Goal: Ask a question

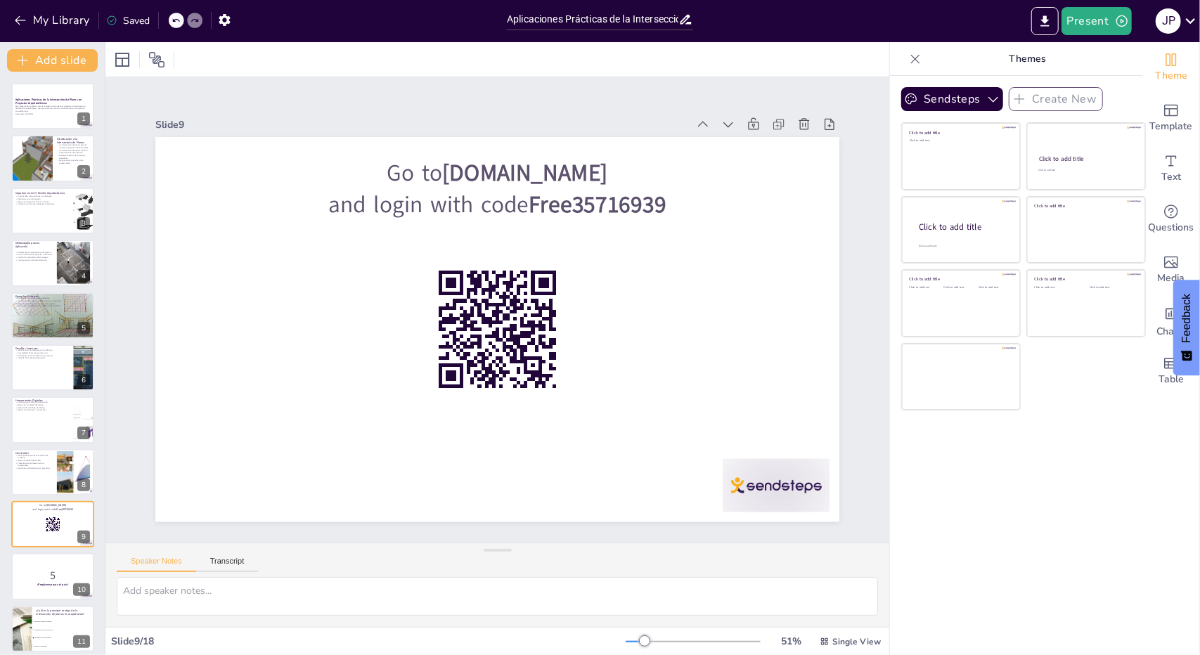
scroll to position [161, 0]
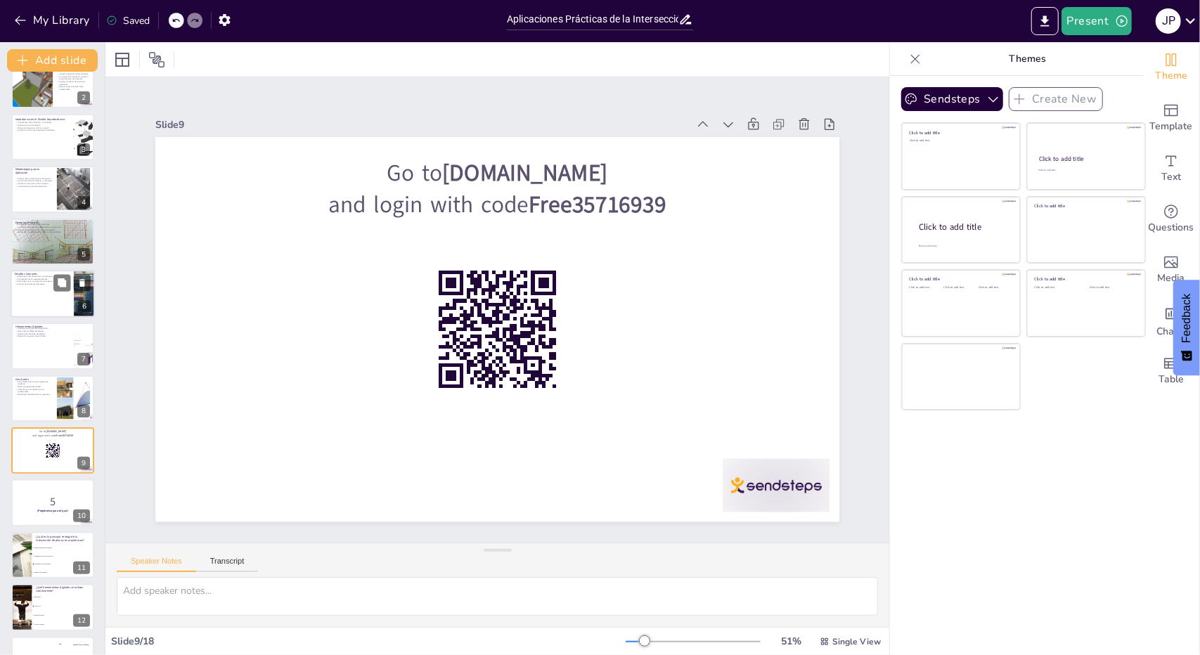
checkbox input "true"
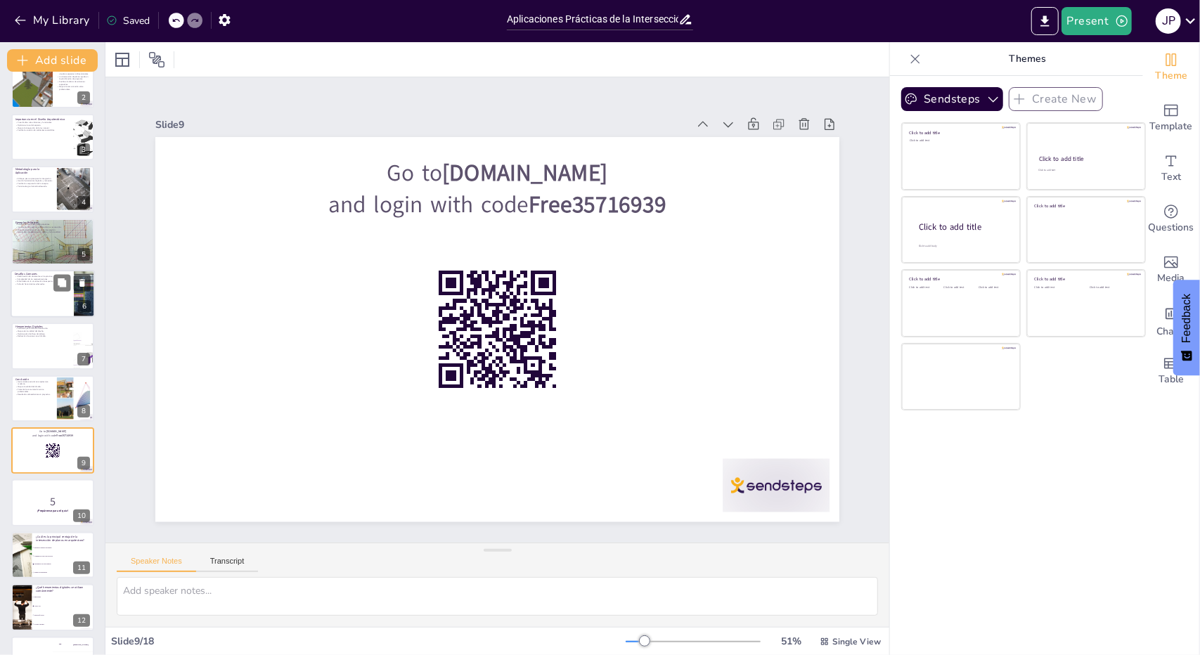
checkbox input "true"
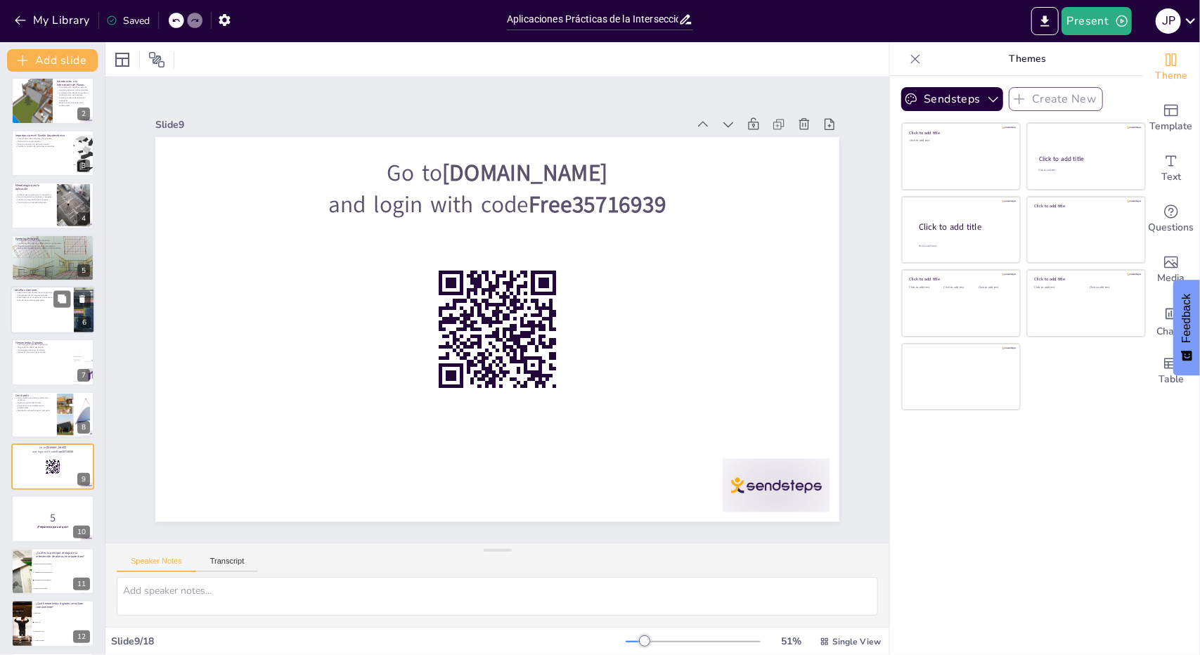
checkbox input "true"
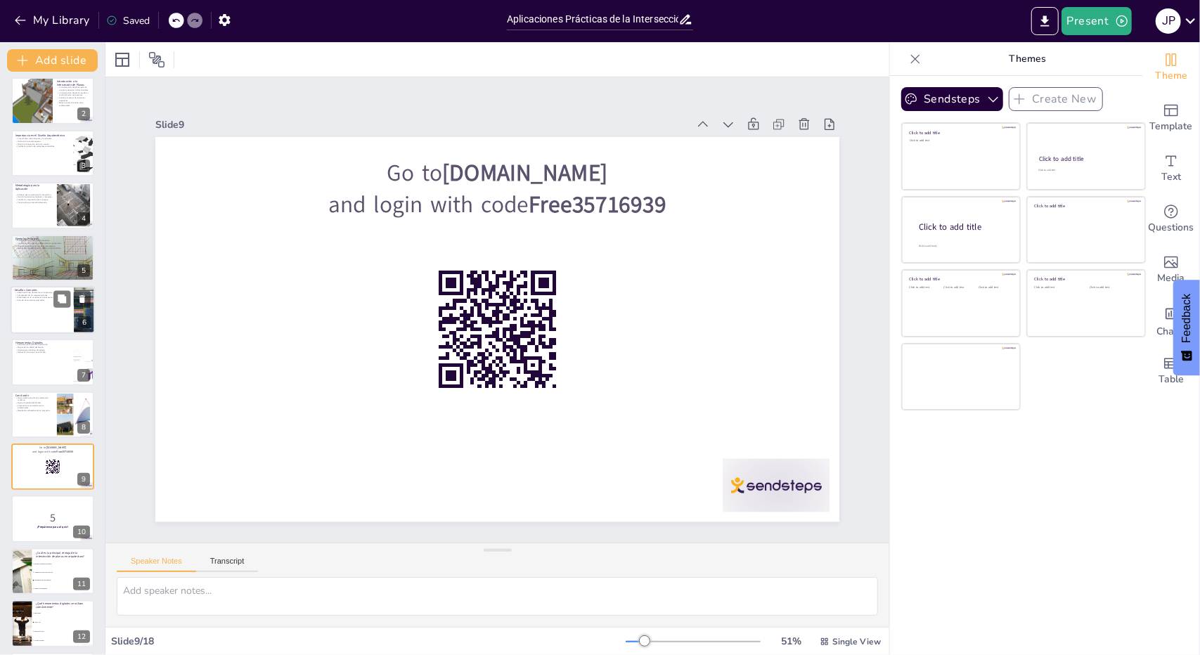
checkbox input "true"
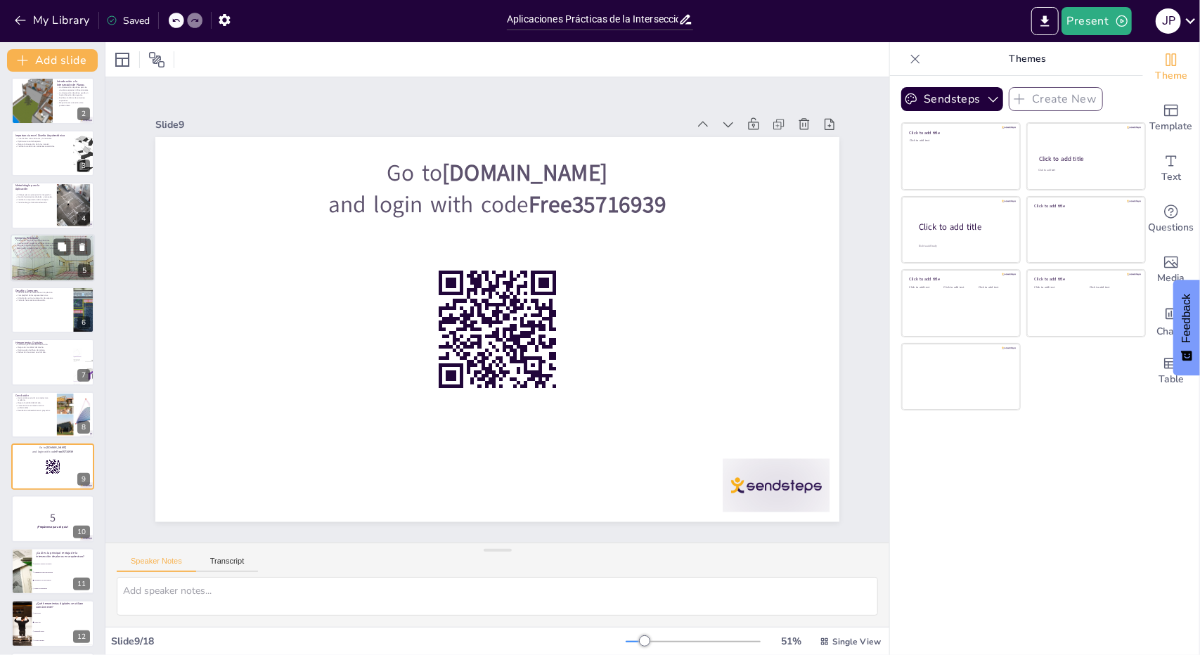
checkbox input "true"
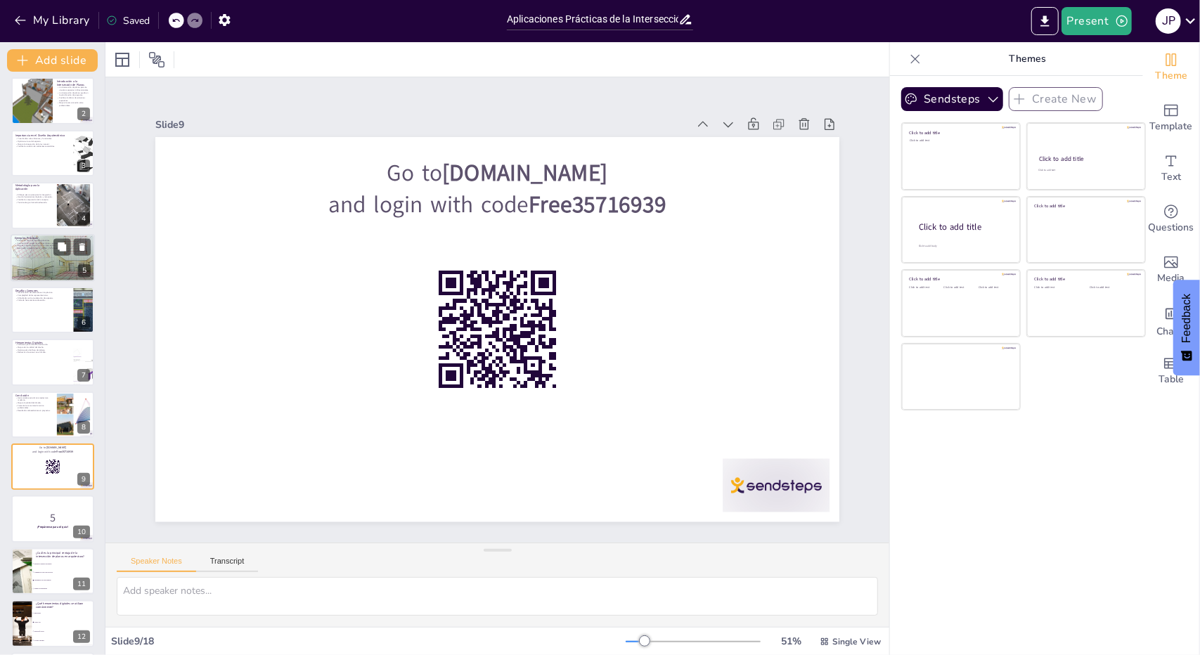
checkbox input "true"
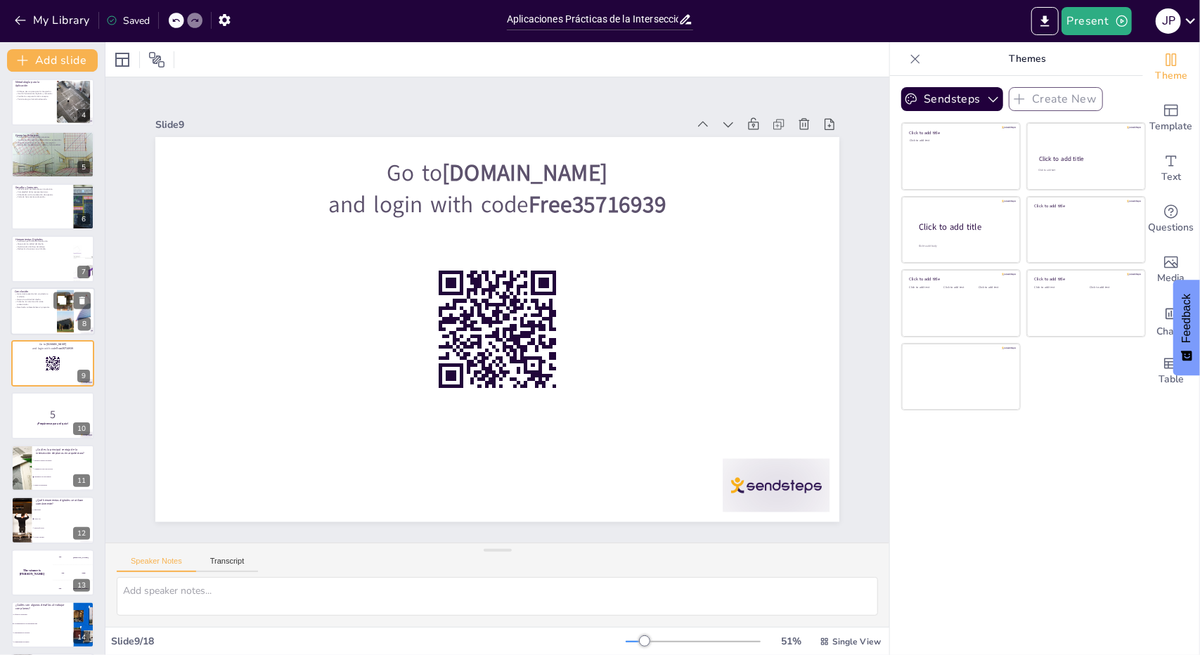
checkbox input "true"
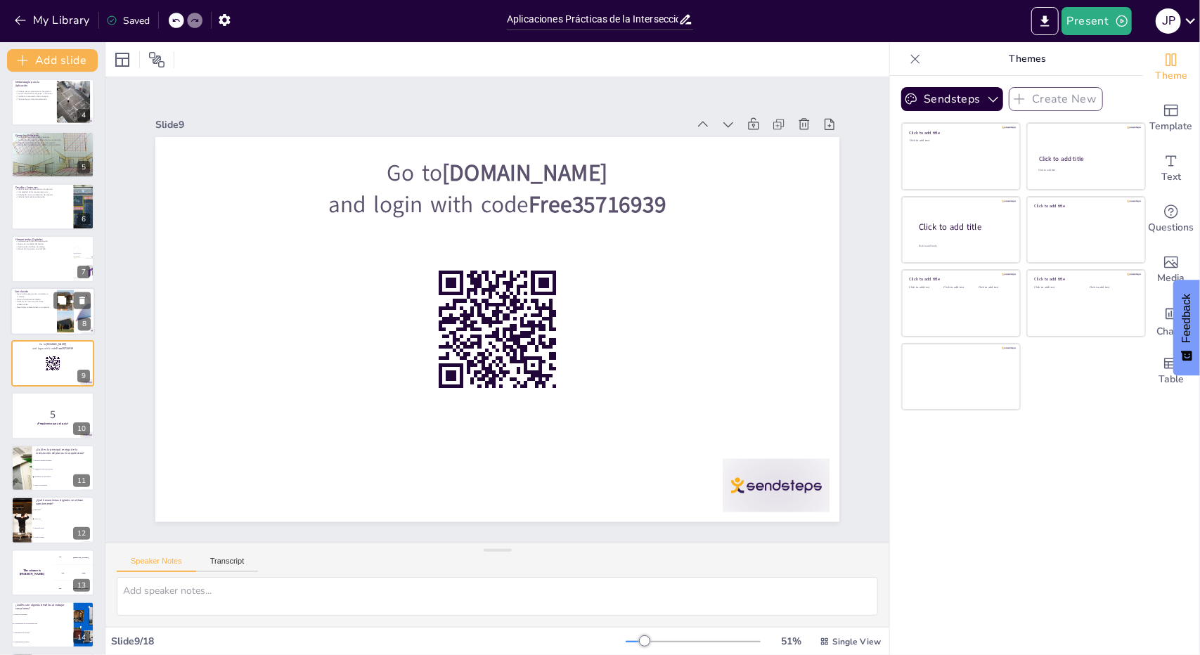
checkbox input "true"
click at [51, 311] on div at bounding box center [53, 312] width 84 height 48
checkbox input "true"
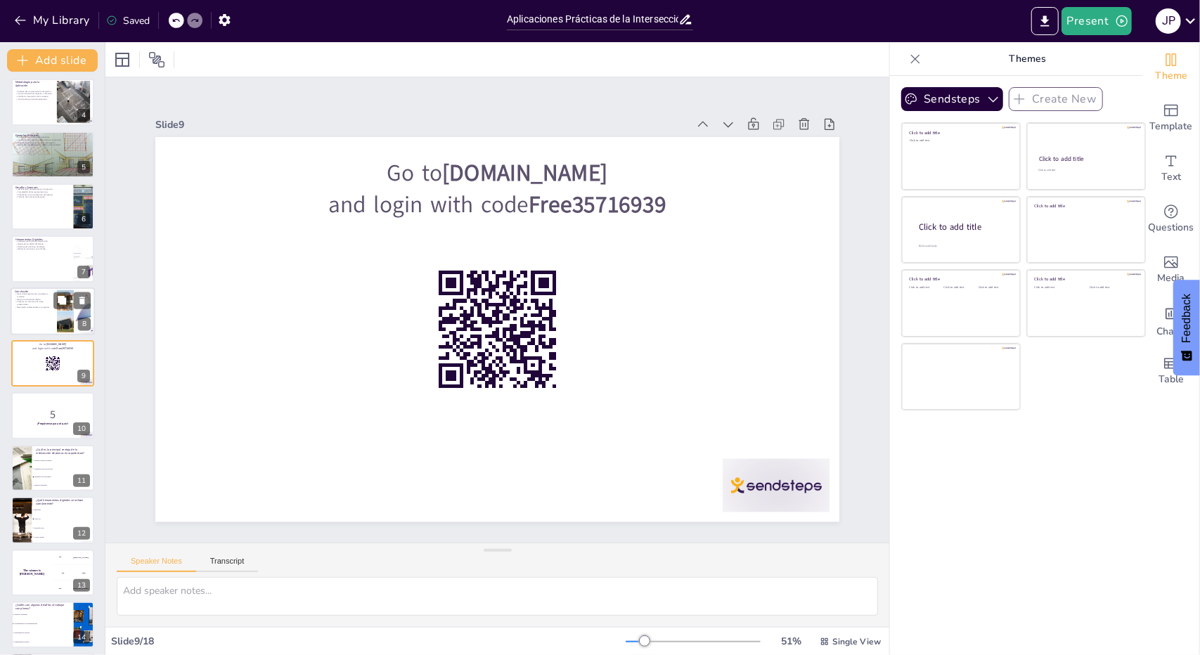
checkbox input "true"
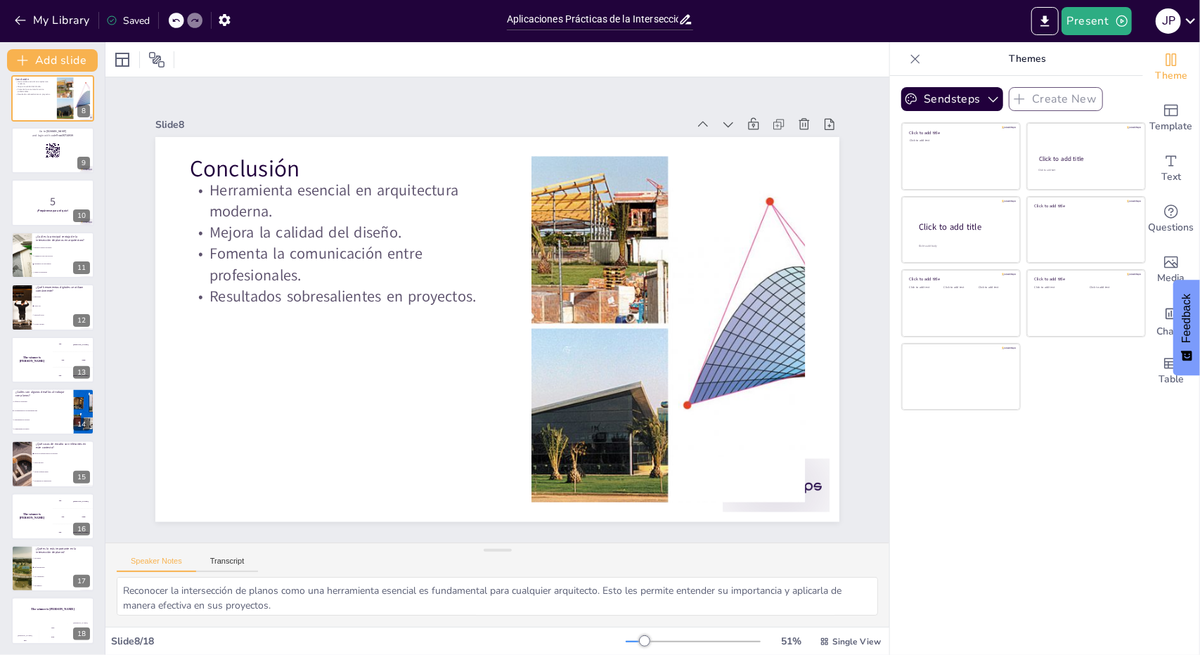
scroll to position [374, 0]
checkbox input "true"
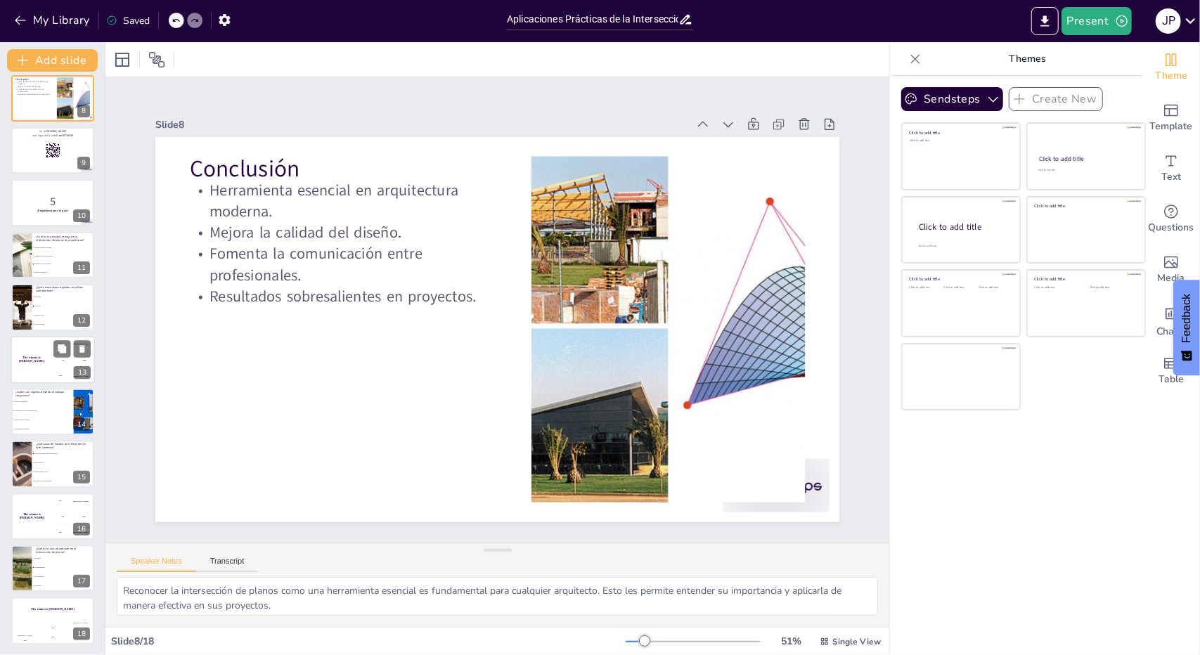
checkbox input "true"
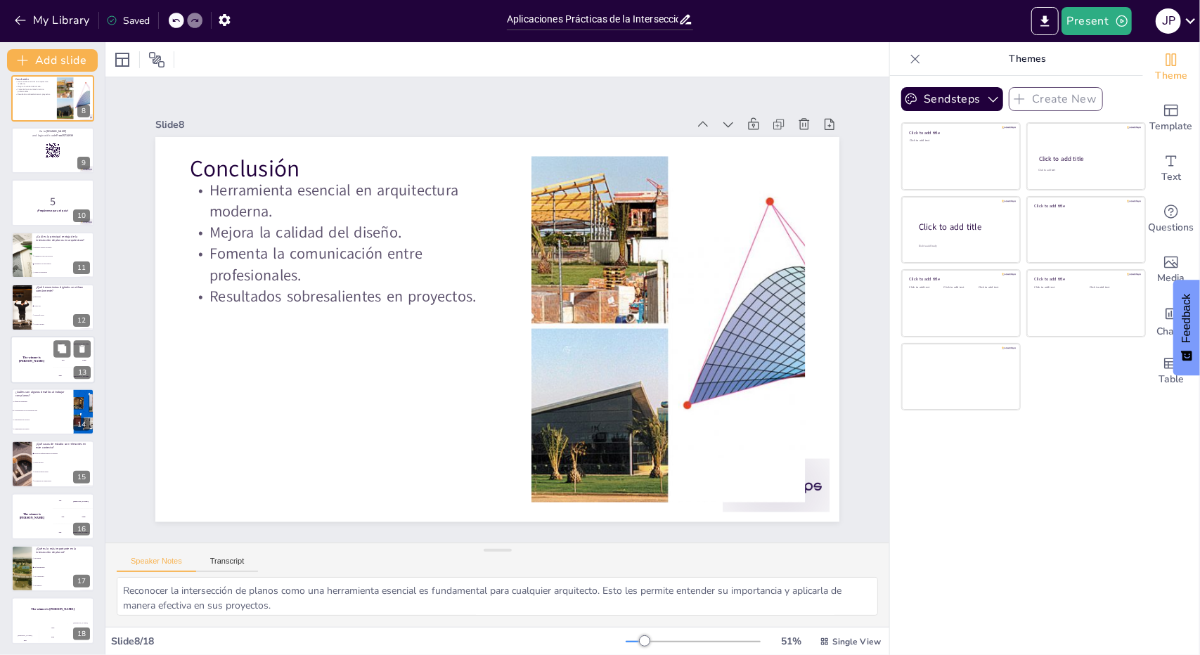
checkbox input "true"
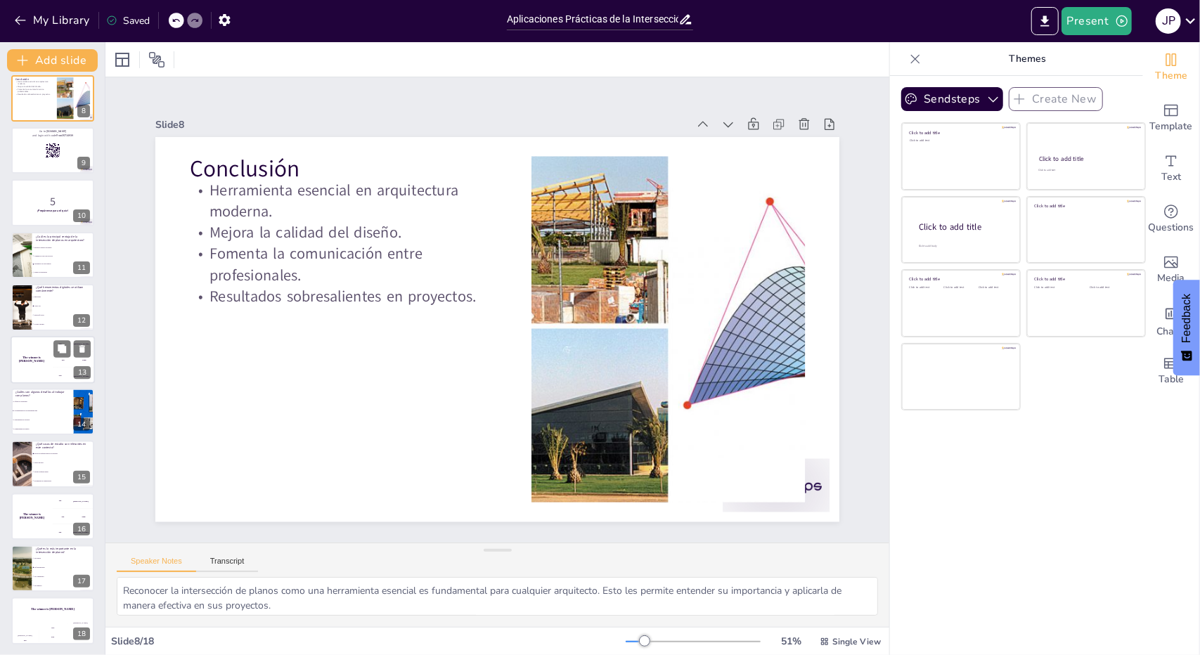
checkbox input "true"
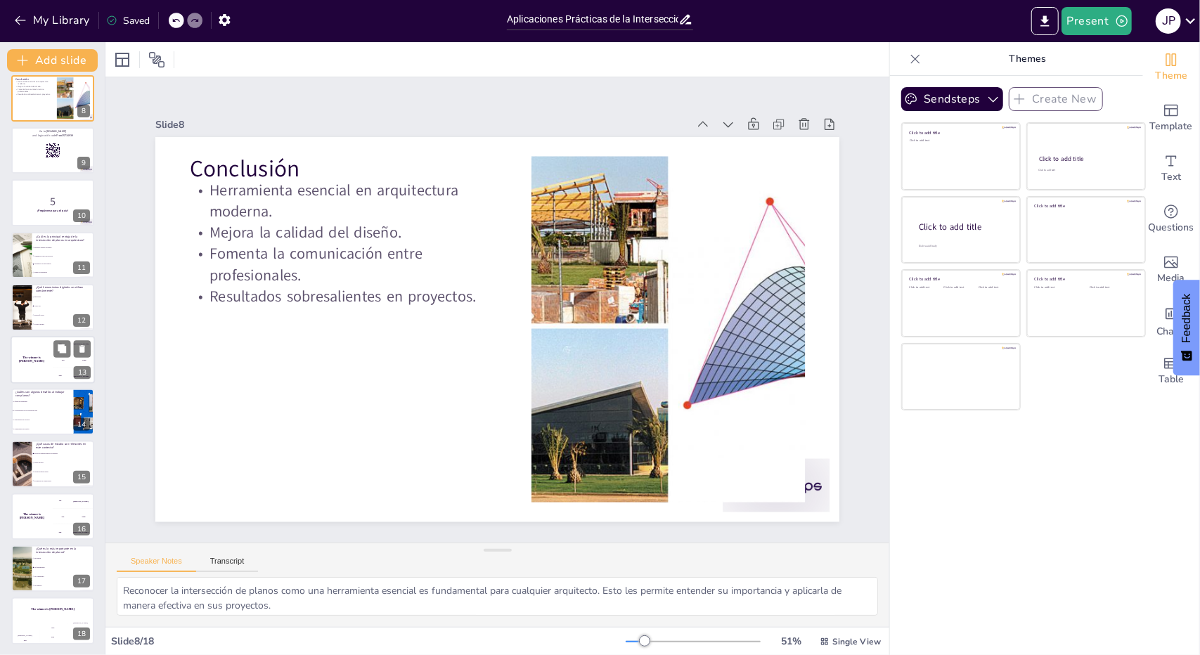
checkbox input "true"
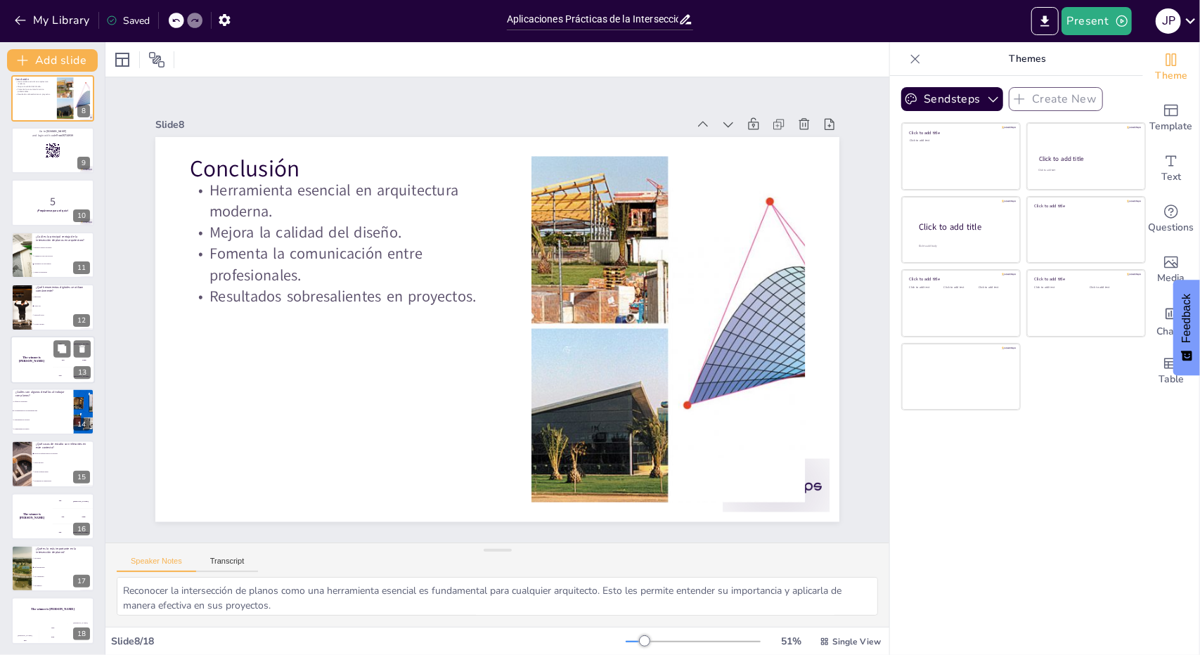
checkbox input "true"
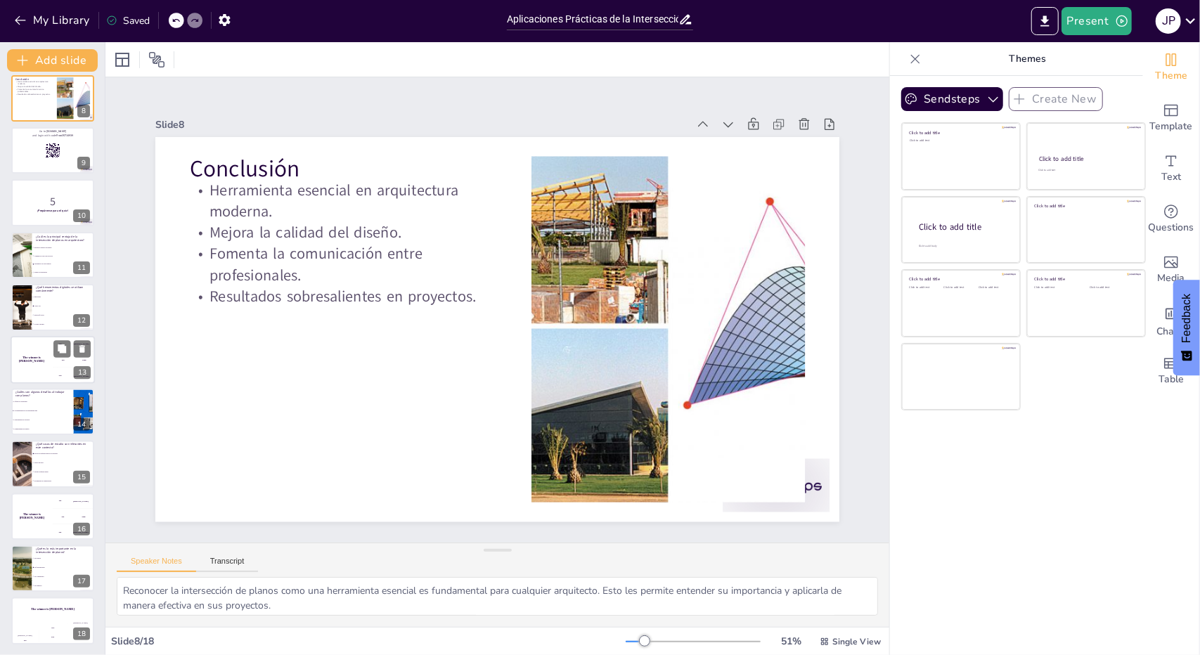
checkbox input "true"
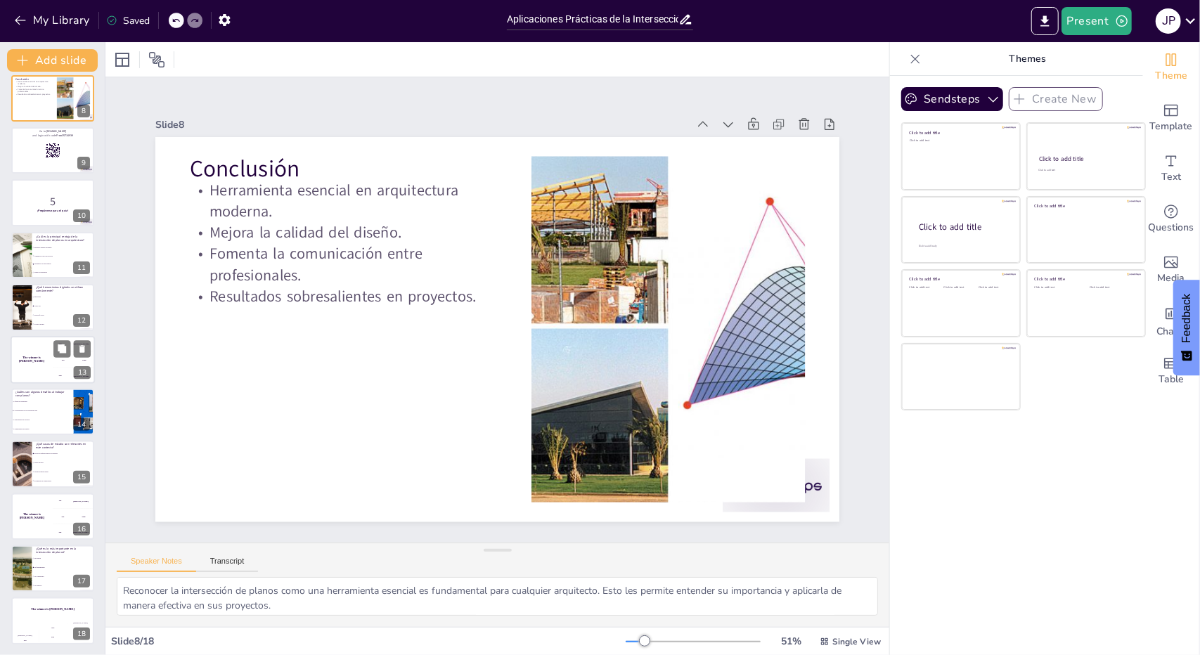
checkbox input "true"
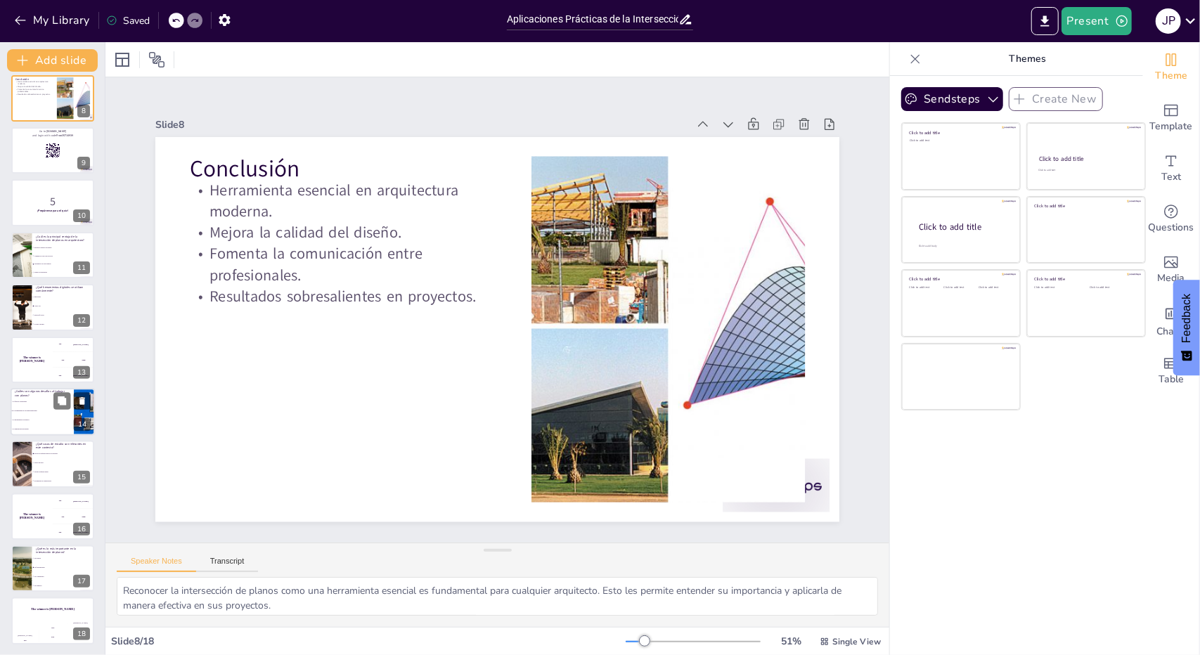
checkbox input "true"
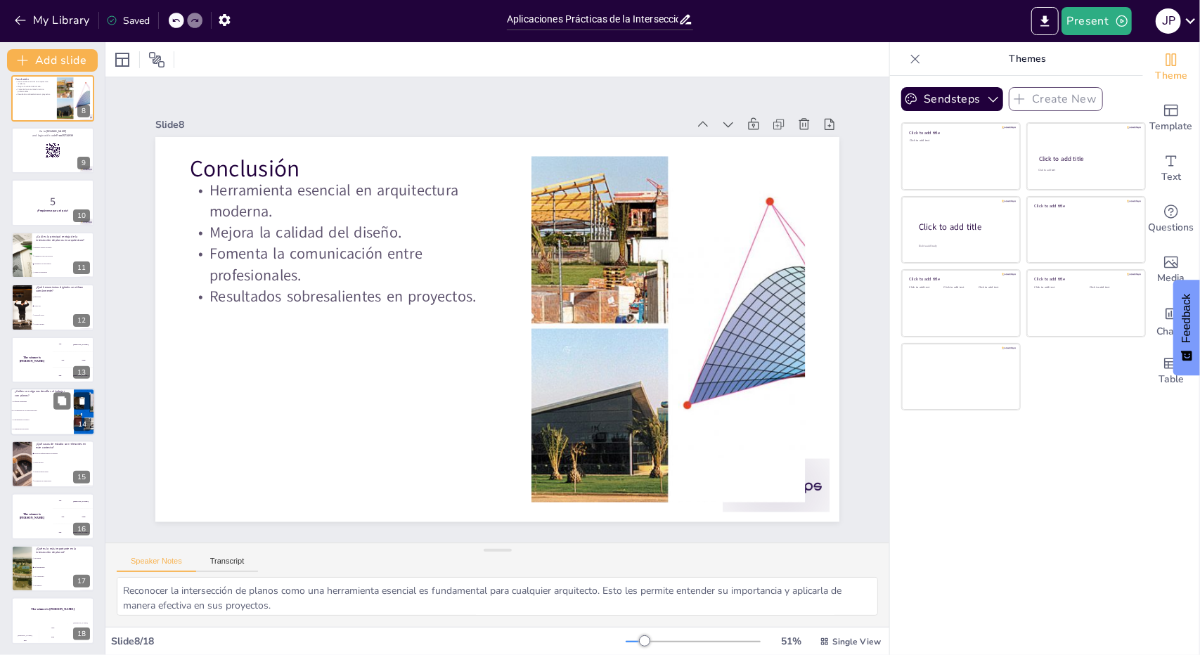
checkbox input "true"
click at [48, 394] on p "¿Cuáles son algunos desafíos al trabajar con planos?" at bounding box center [42, 394] width 55 height 8
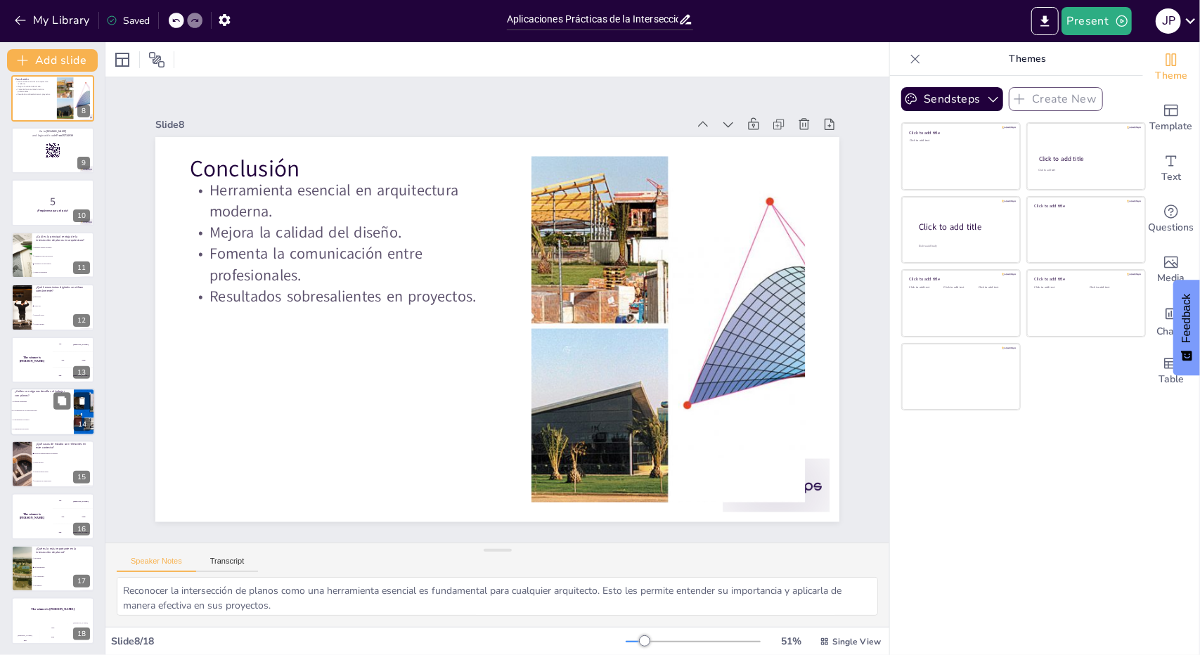
checkbox input "true"
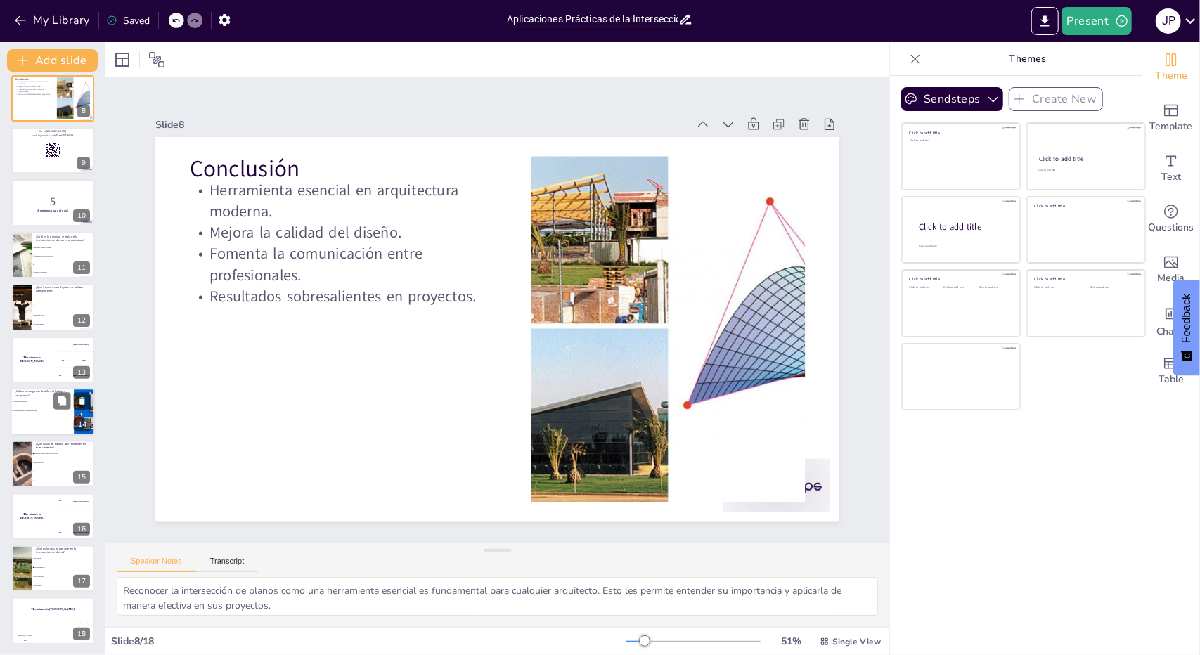
checkbox input "true"
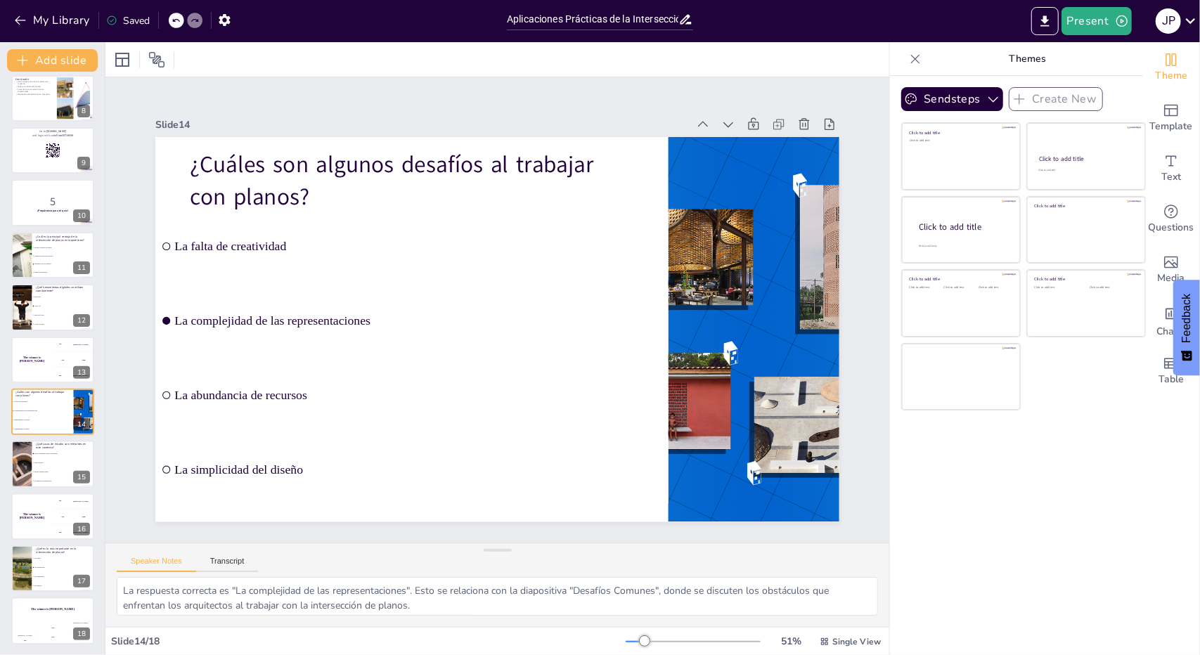
checkbox input "true"
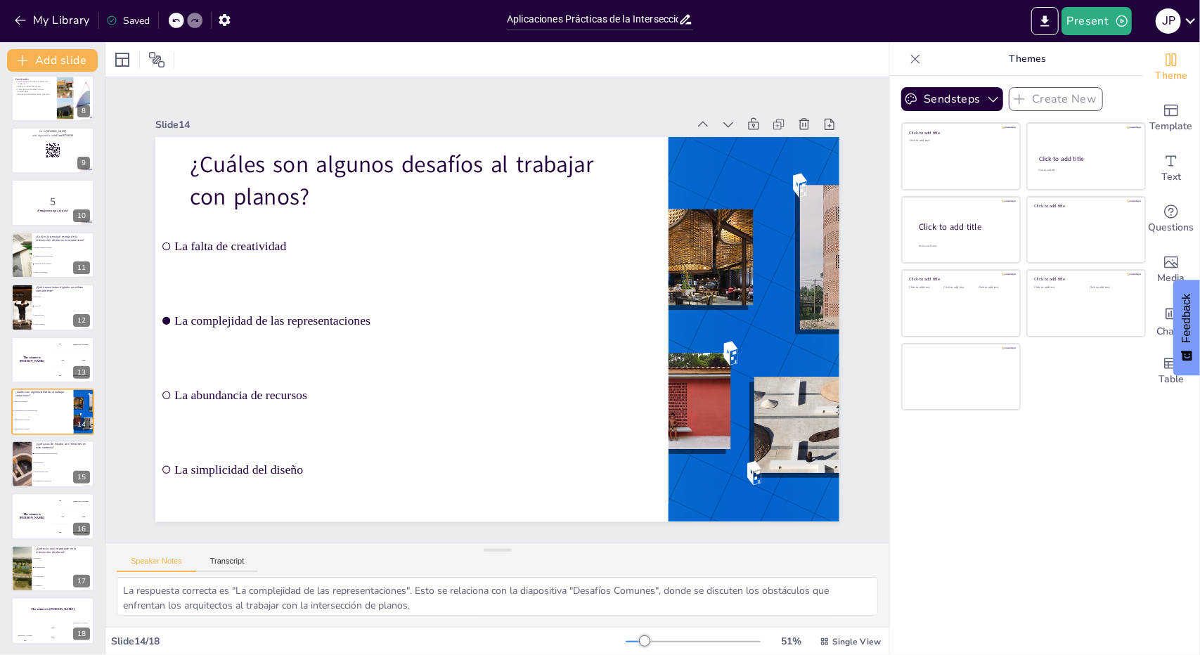
checkbox input "true"
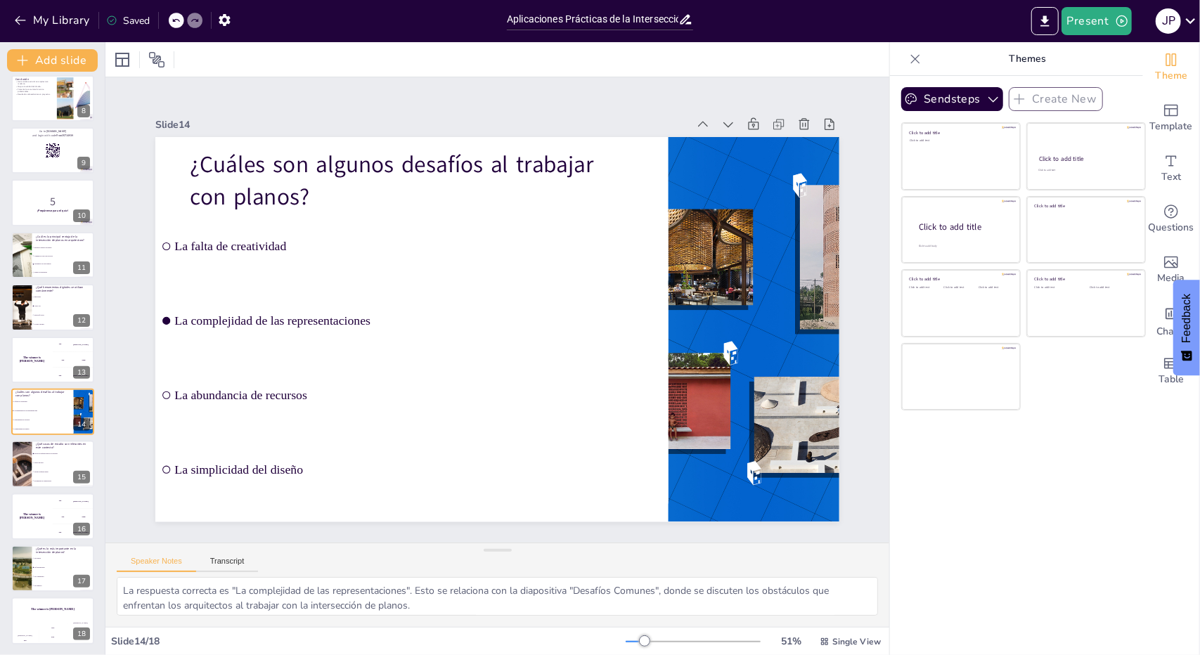
checkbox input "true"
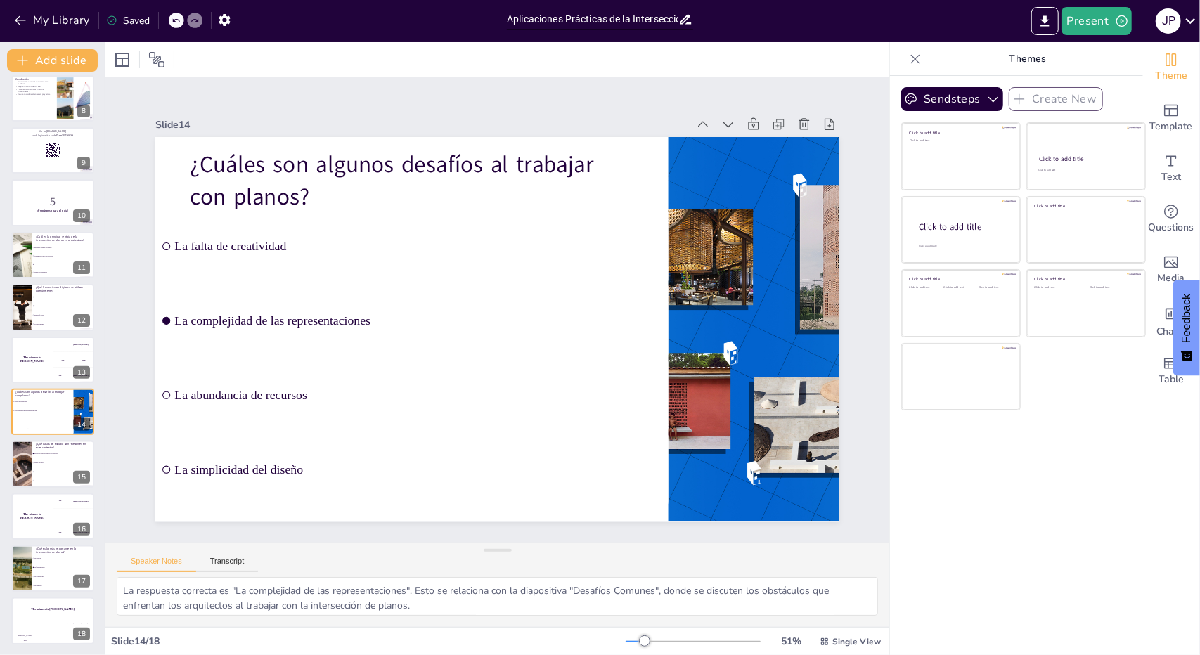
checkbox input "true"
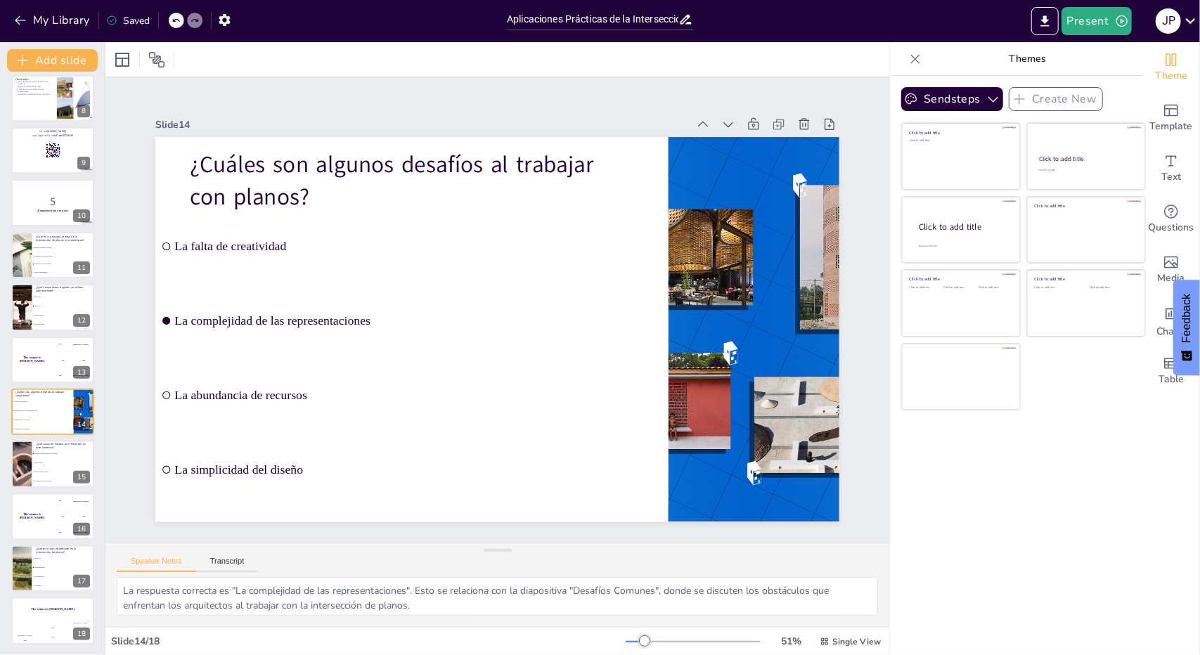
checkbox input "true"
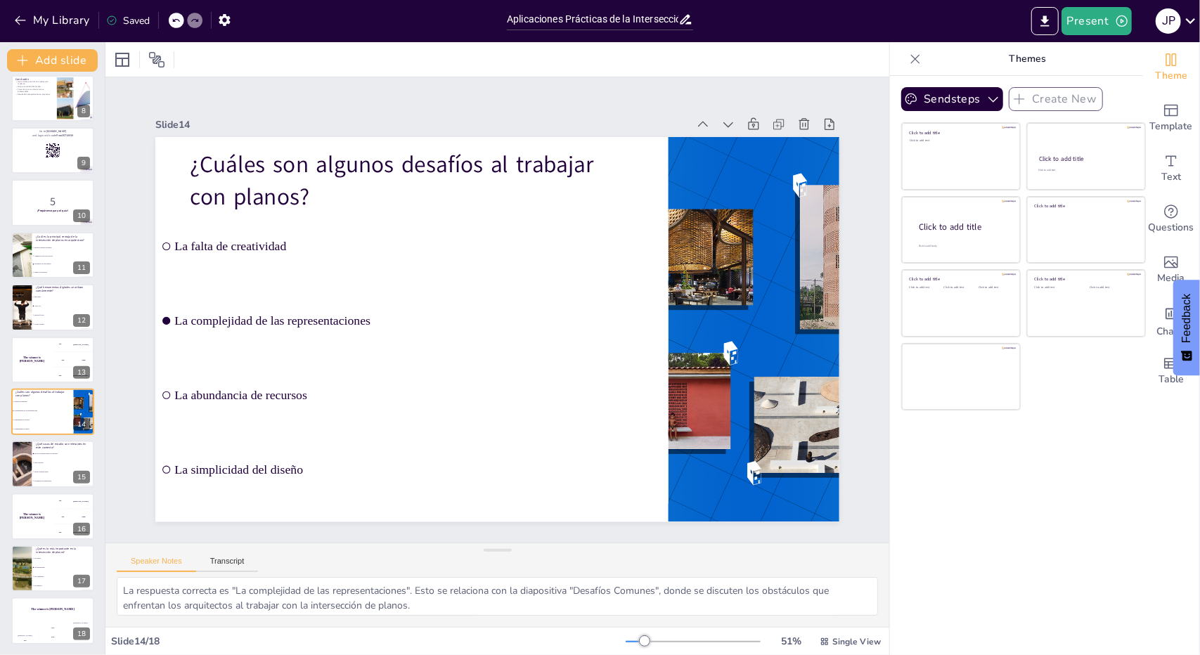
checkbox input "true"
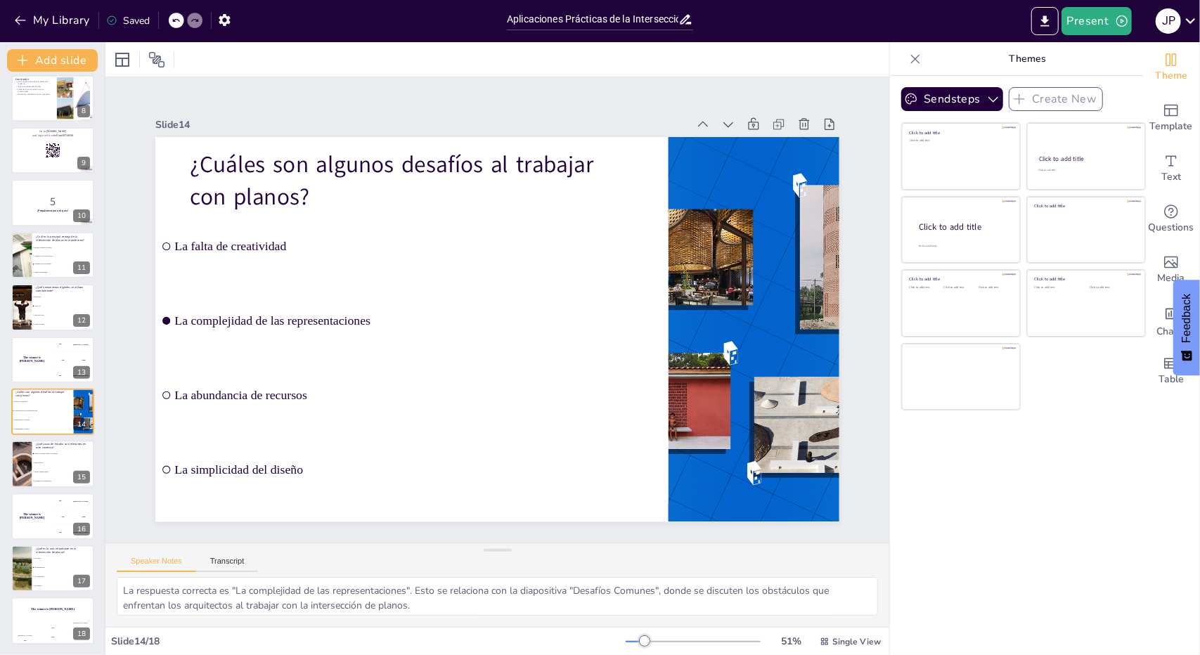
checkbox input "true"
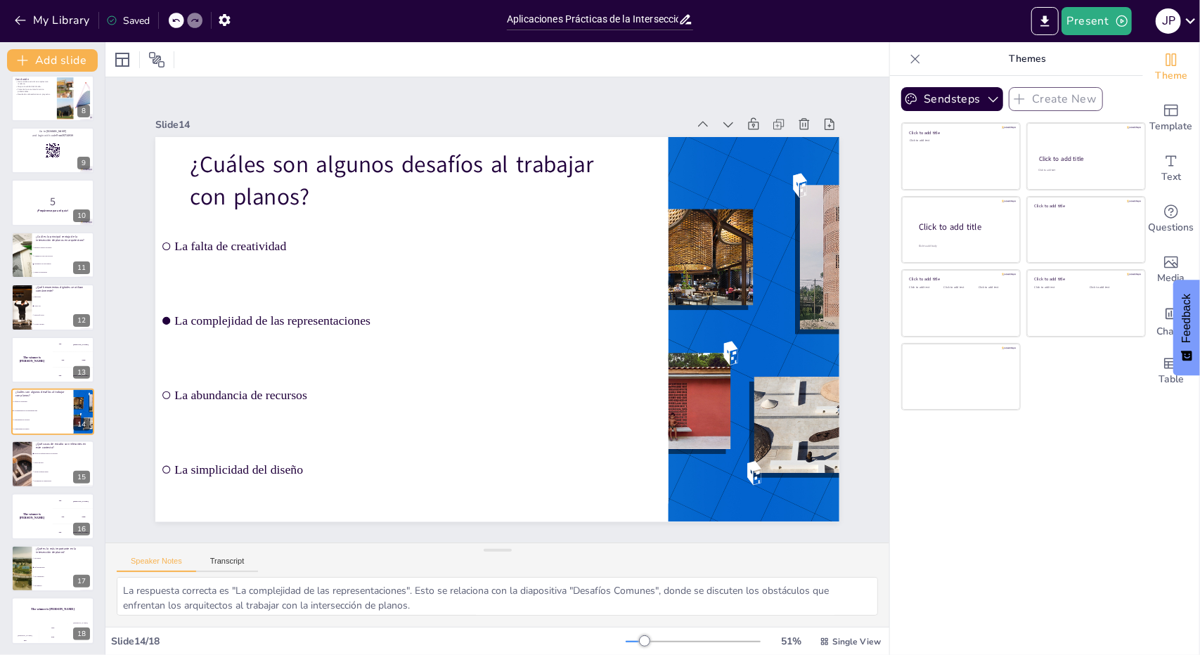
checkbox input "true"
